Goal: Use online tool/utility: Utilize a website feature to perform a specific function

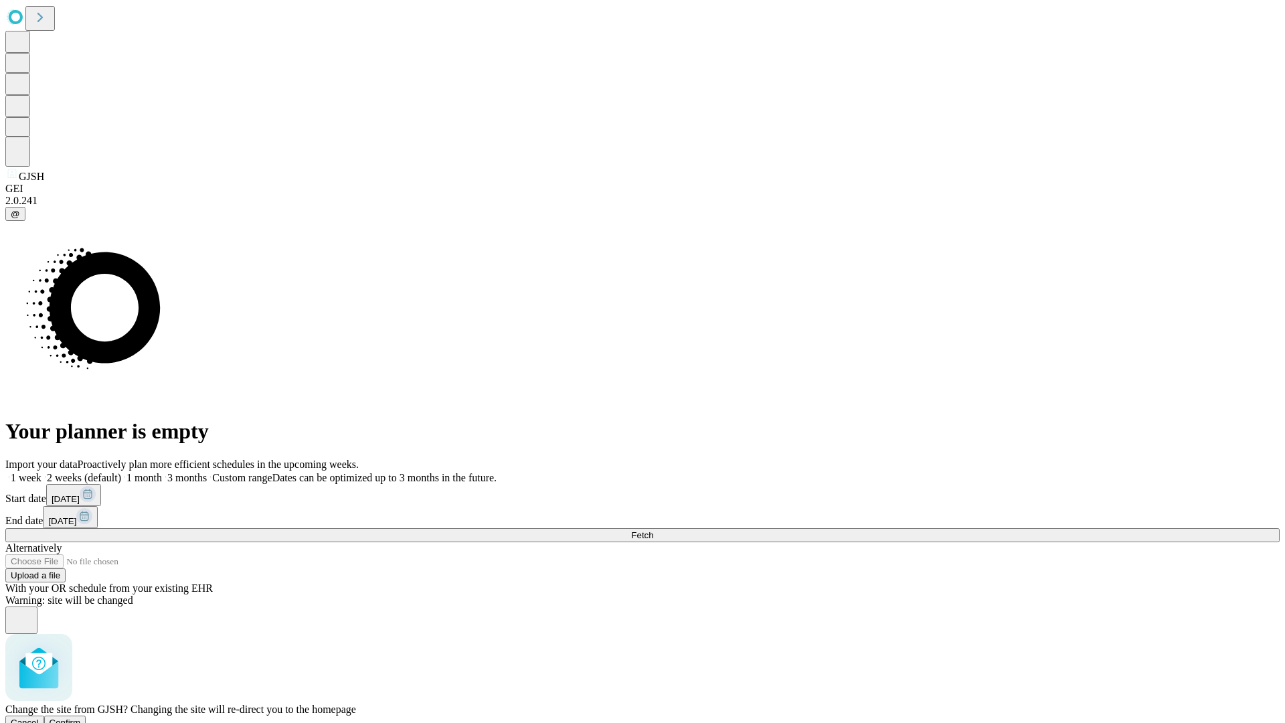
click at [81, 718] on span "Confirm" at bounding box center [65, 723] width 31 height 10
click at [162, 472] on label "1 month" at bounding box center [141, 477] width 41 height 11
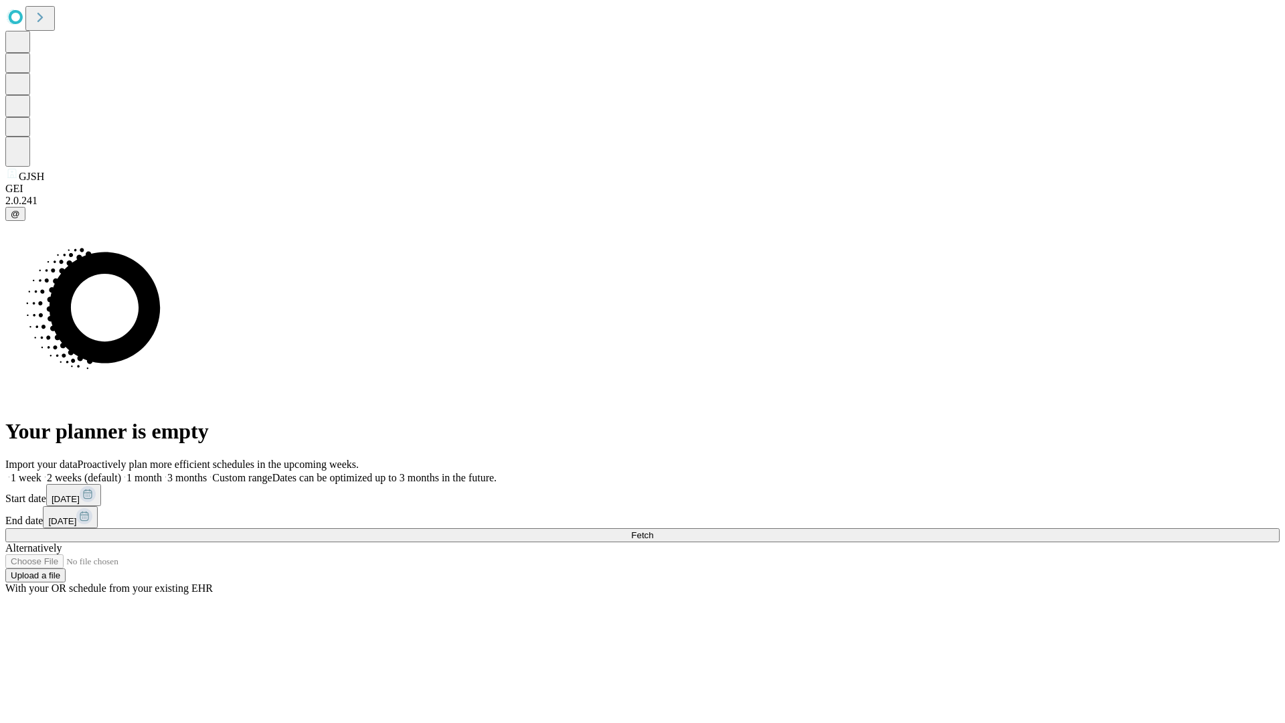
click at [653, 530] on span "Fetch" at bounding box center [642, 535] width 22 height 10
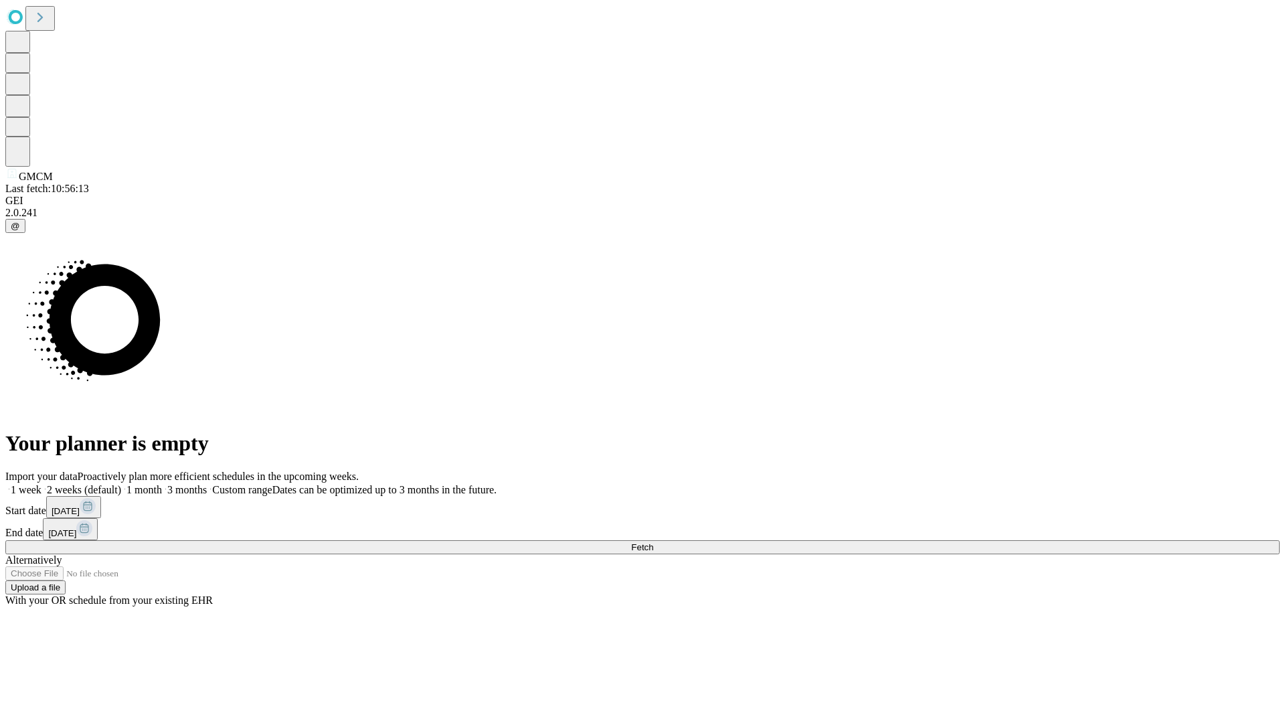
click at [162, 484] on label "1 month" at bounding box center [141, 489] width 41 height 11
click at [653, 542] on span "Fetch" at bounding box center [642, 547] width 22 height 10
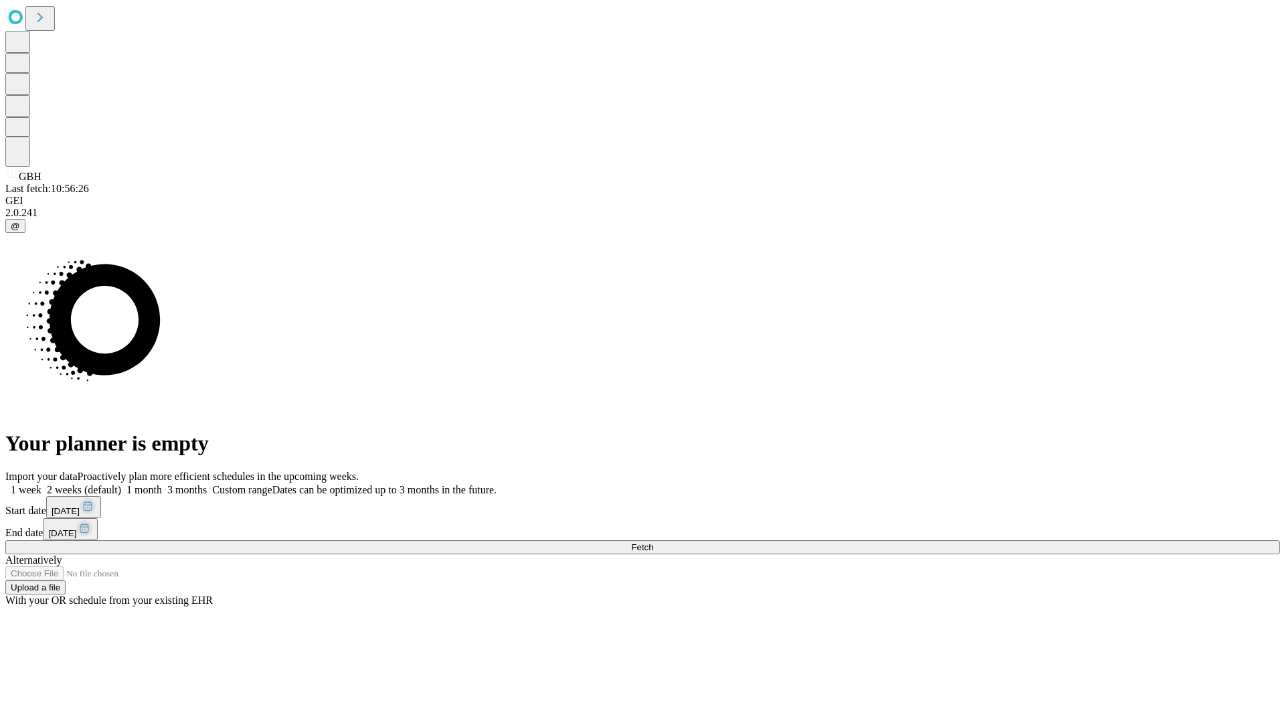
click at [653, 542] on span "Fetch" at bounding box center [642, 547] width 22 height 10
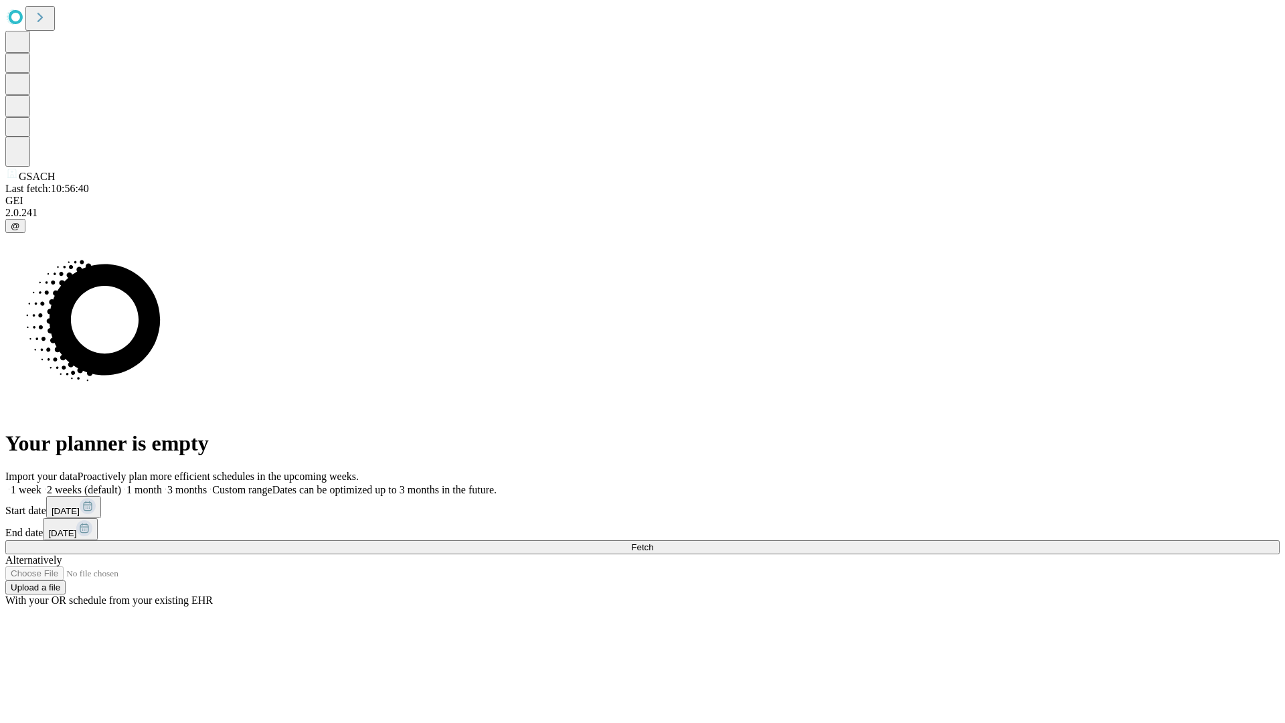
click at [162, 484] on label "1 month" at bounding box center [141, 489] width 41 height 11
click at [653, 542] on span "Fetch" at bounding box center [642, 547] width 22 height 10
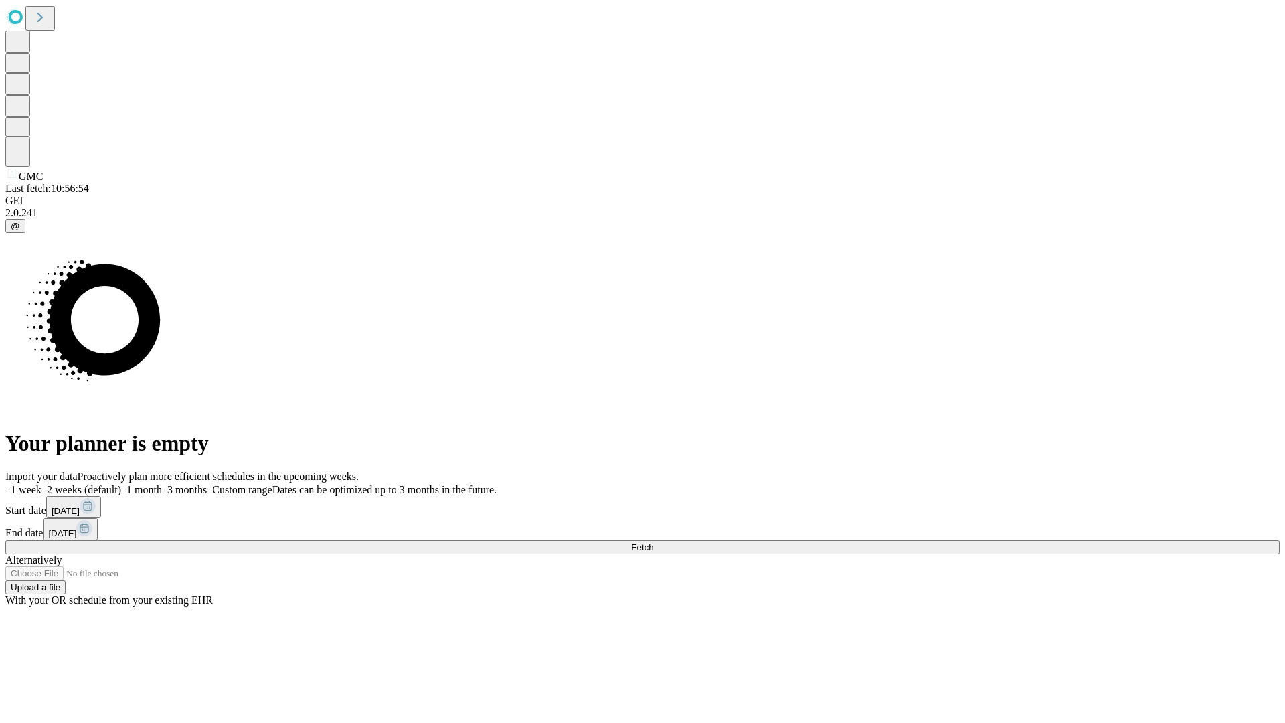
click at [162, 484] on label "1 month" at bounding box center [141, 489] width 41 height 11
click at [653, 542] on span "Fetch" at bounding box center [642, 547] width 22 height 10
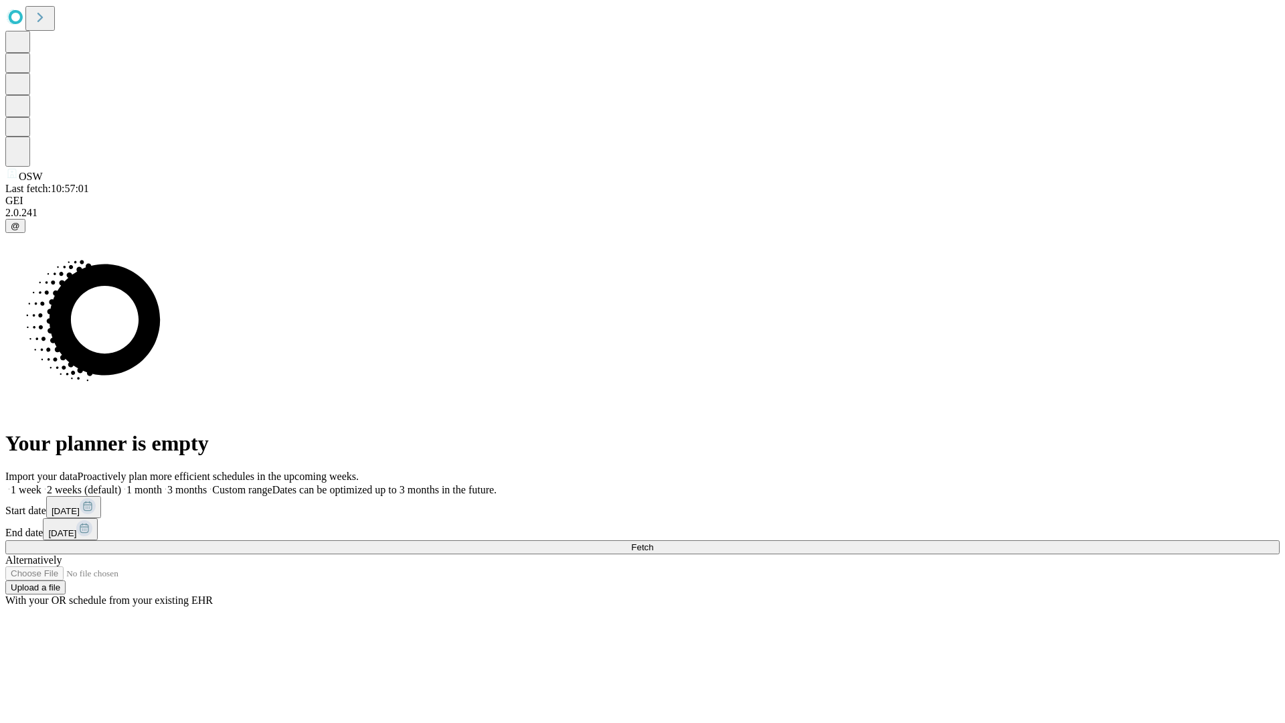
click at [162, 484] on label "1 month" at bounding box center [141, 489] width 41 height 11
click at [653, 542] on span "Fetch" at bounding box center [642, 547] width 22 height 10
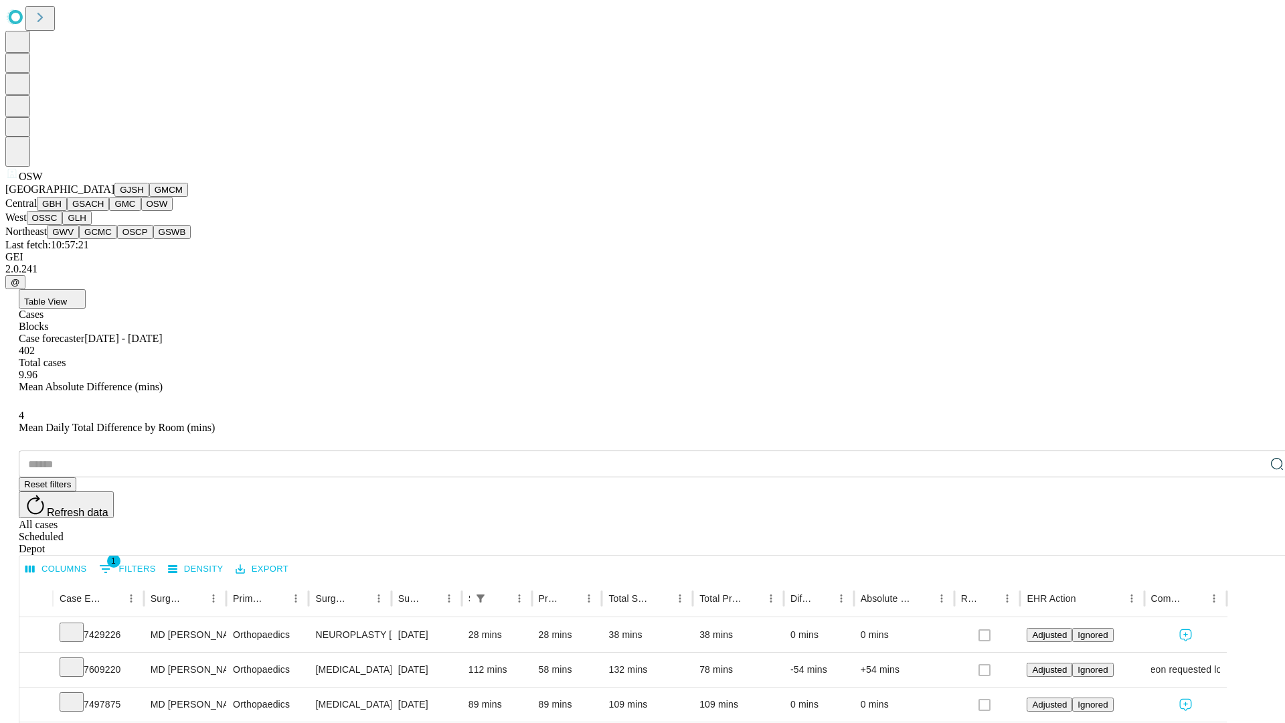
click at [63, 225] on button "OSSC" at bounding box center [45, 218] width 36 height 14
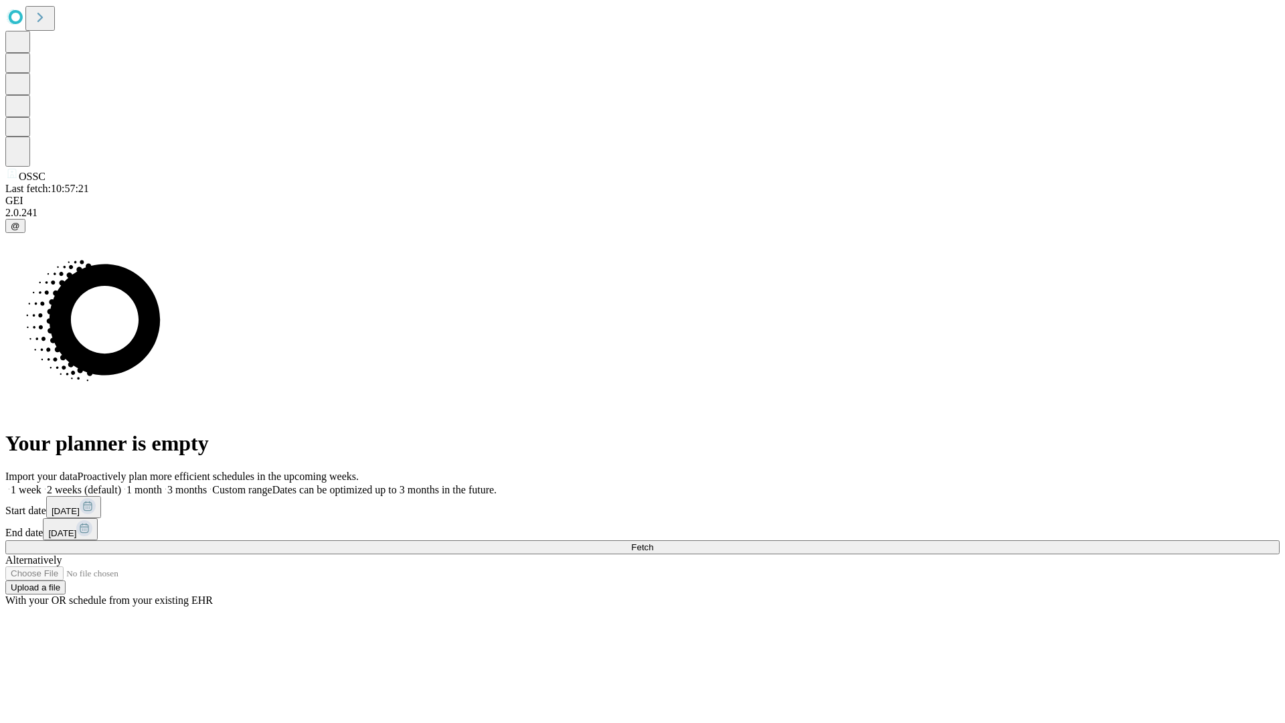
click at [162, 484] on label "1 month" at bounding box center [141, 489] width 41 height 11
click at [653, 542] on span "Fetch" at bounding box center [642, 547] width 22 height 10
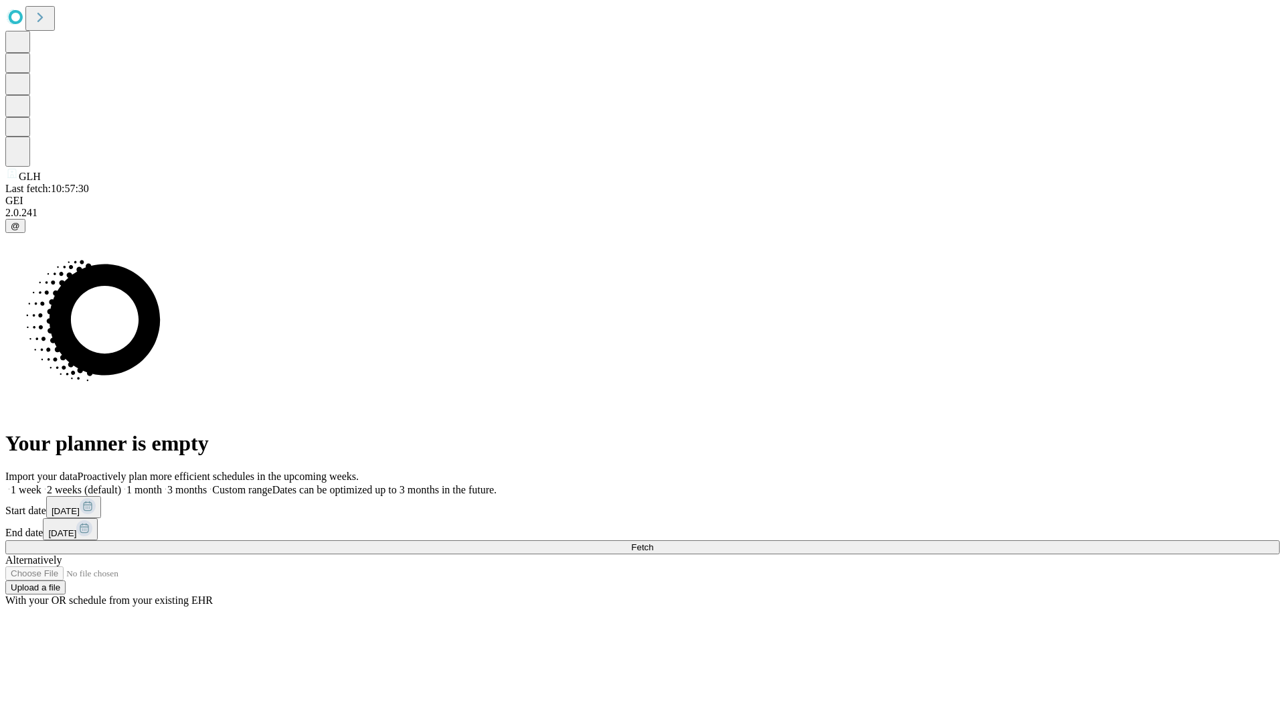
click at [162, 484] on label "1 month" at bounding box center [141, 489] width 41 height 11
click at [653, 542] on span "Fetch" at bounding box center [642, 547] width 22 height 10
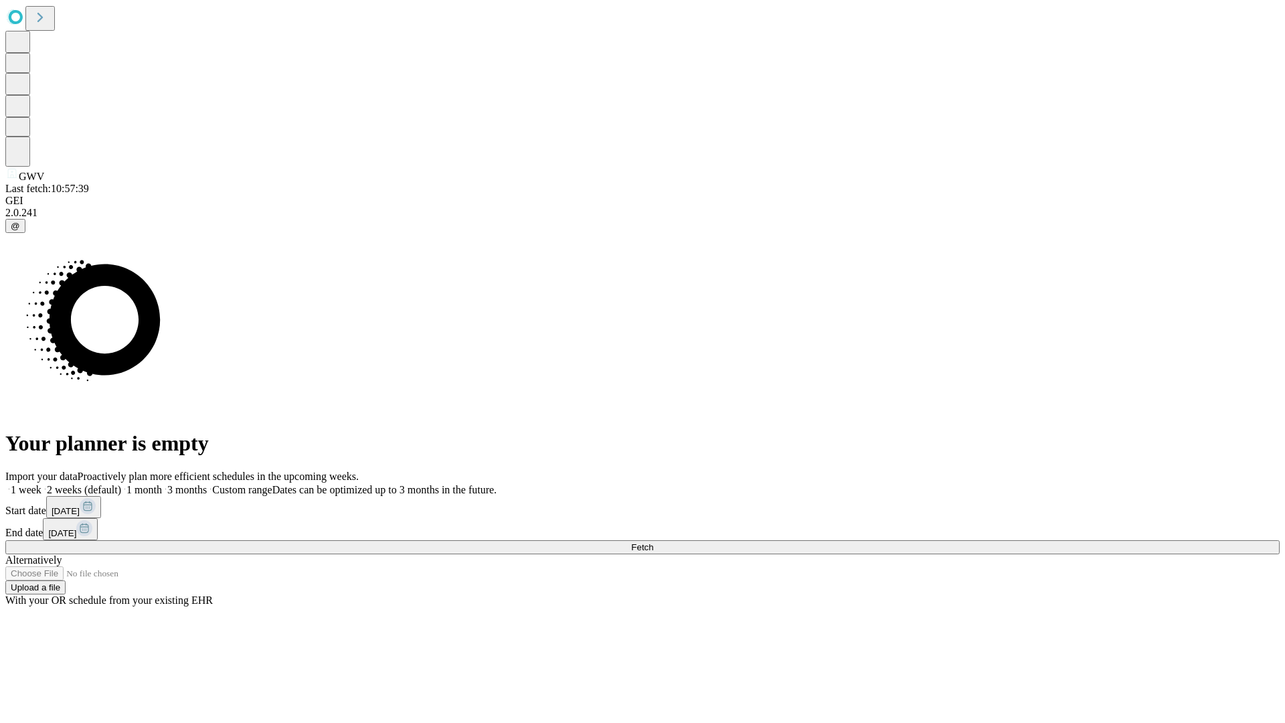
click at [162, 484] on label "1 month" at bounding box center [141, 489] width 41 height 11
click at [653, 542] on span "Fetch" at bounding box center [642, 547] width 22 height 10
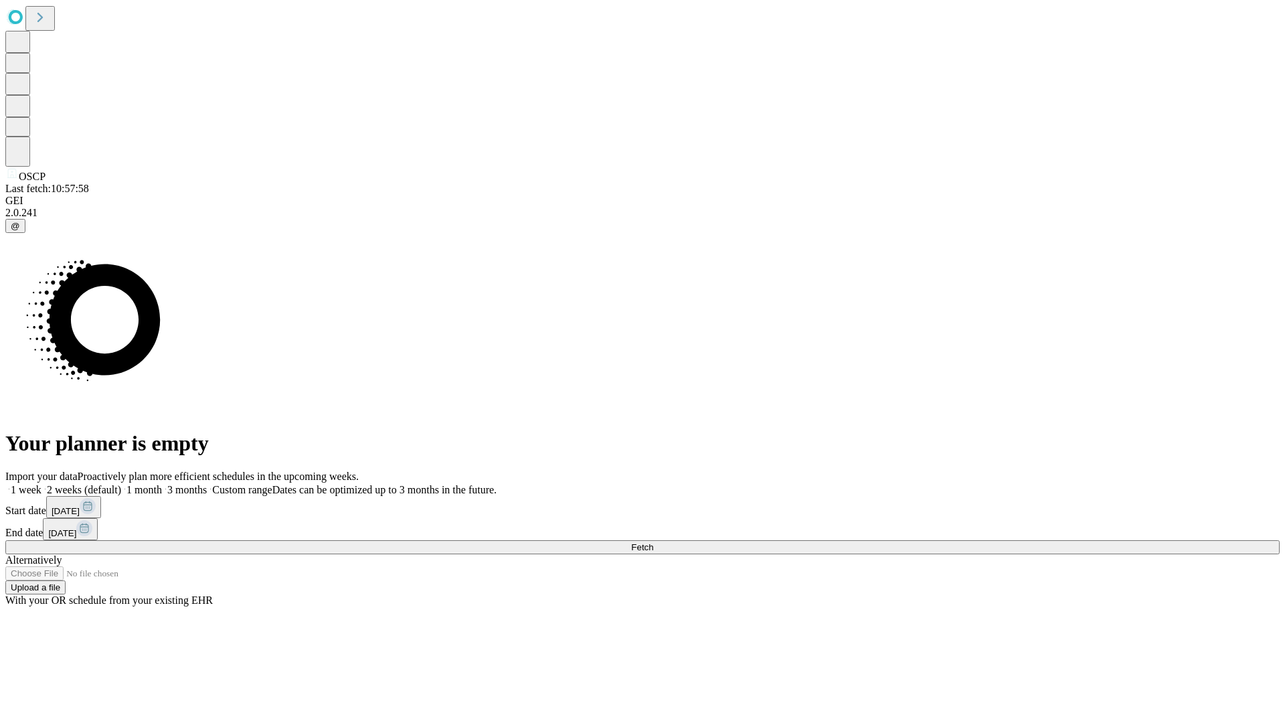
click at [653, 542] on span "Fetch" at bounding box center [642, 547] width 22 height 10
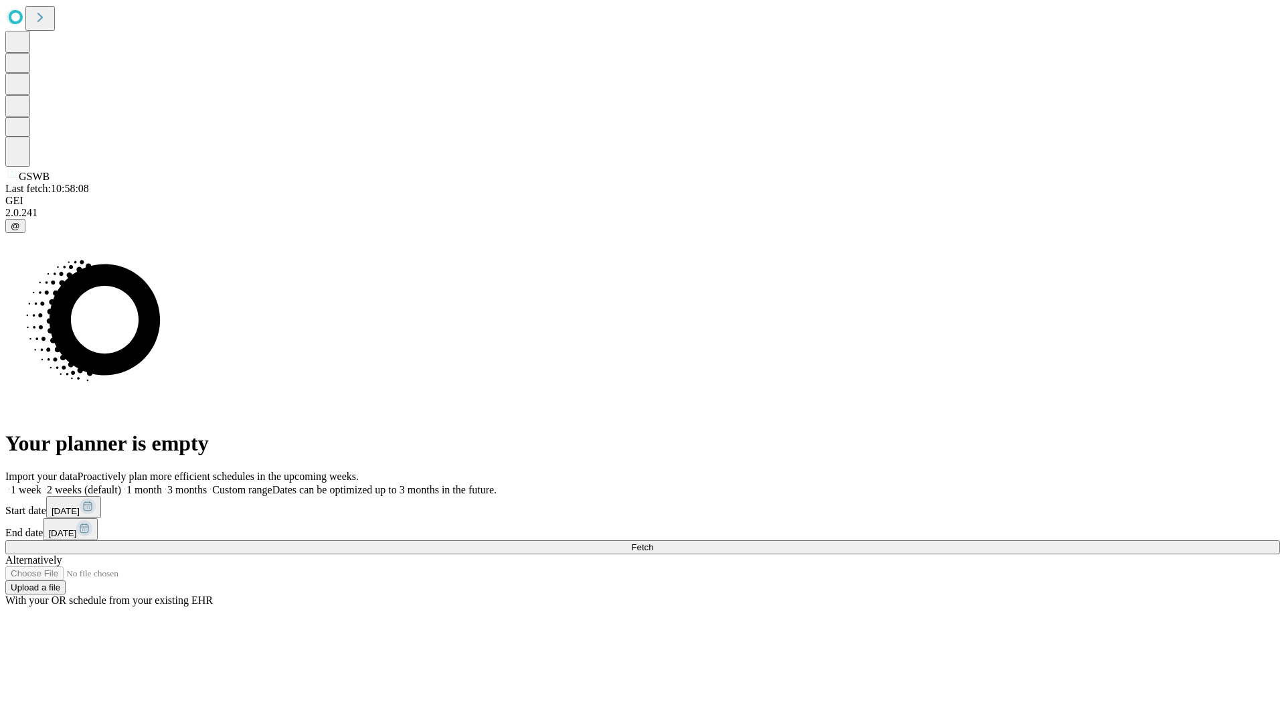
click at [653, 542] on span "Fetch" at bounding box center [642, 547] width 22 height 10
